Goal: Navigation & Orientation: Find specific page/section

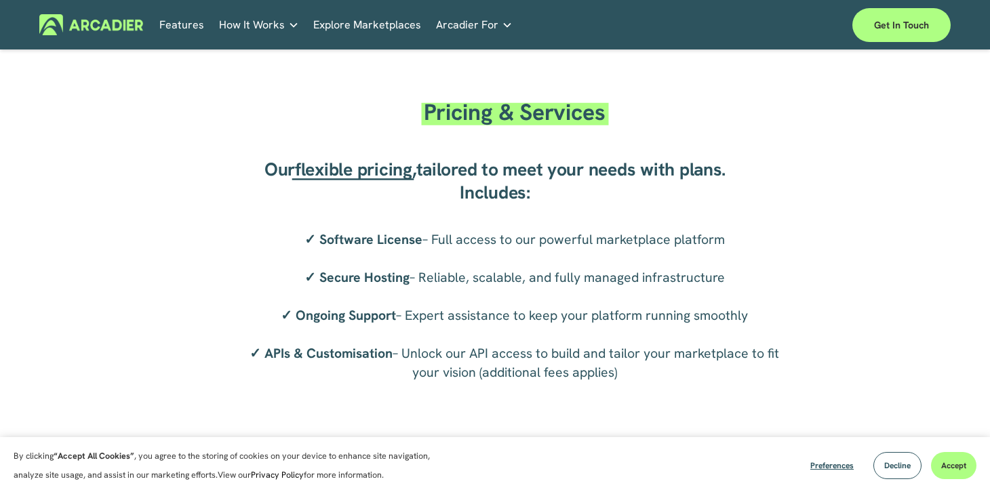
scroll to position [3871, 0]
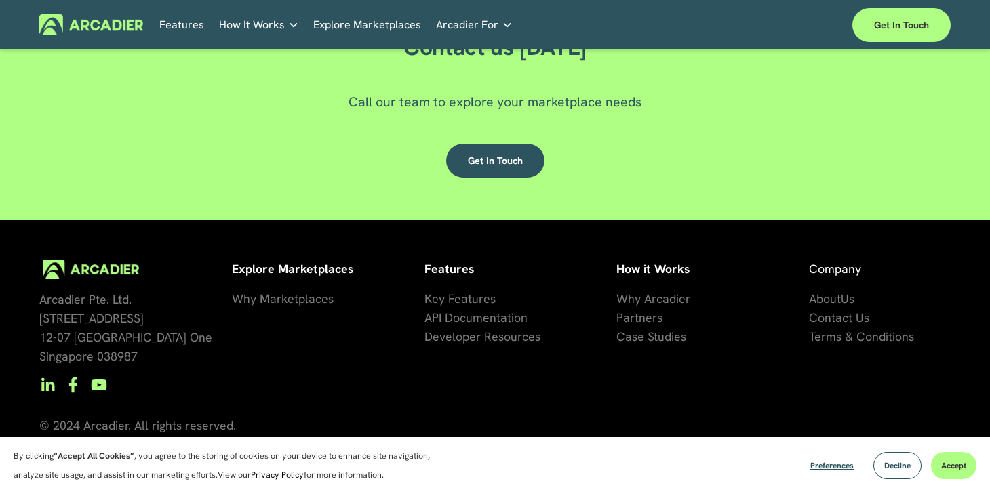
click at [841, 299] on span "Us" at bounding box center [847, 299] width 14 height 16
click at [825, 296] on span "About" at bounding box center [825, 299] width 32 height 16
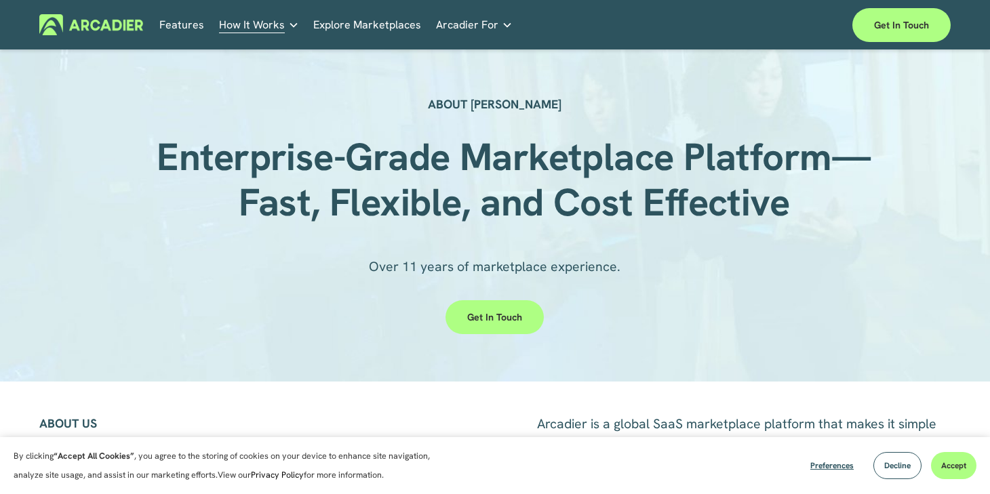
click at [312, 191] on strong "Enterprise-Grade Marketplace Platform—Fast, Flexible, and Cost Effective" at bounding box center [514, 179] width 714 height 94
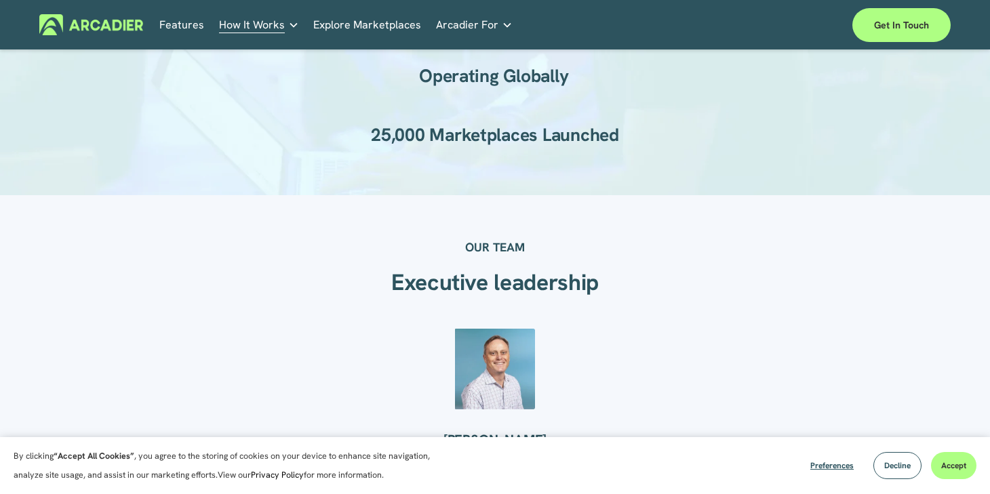
scroll to position [1051, 0]
